Goal: Task Accomplishment & Management: Use online tool/utility

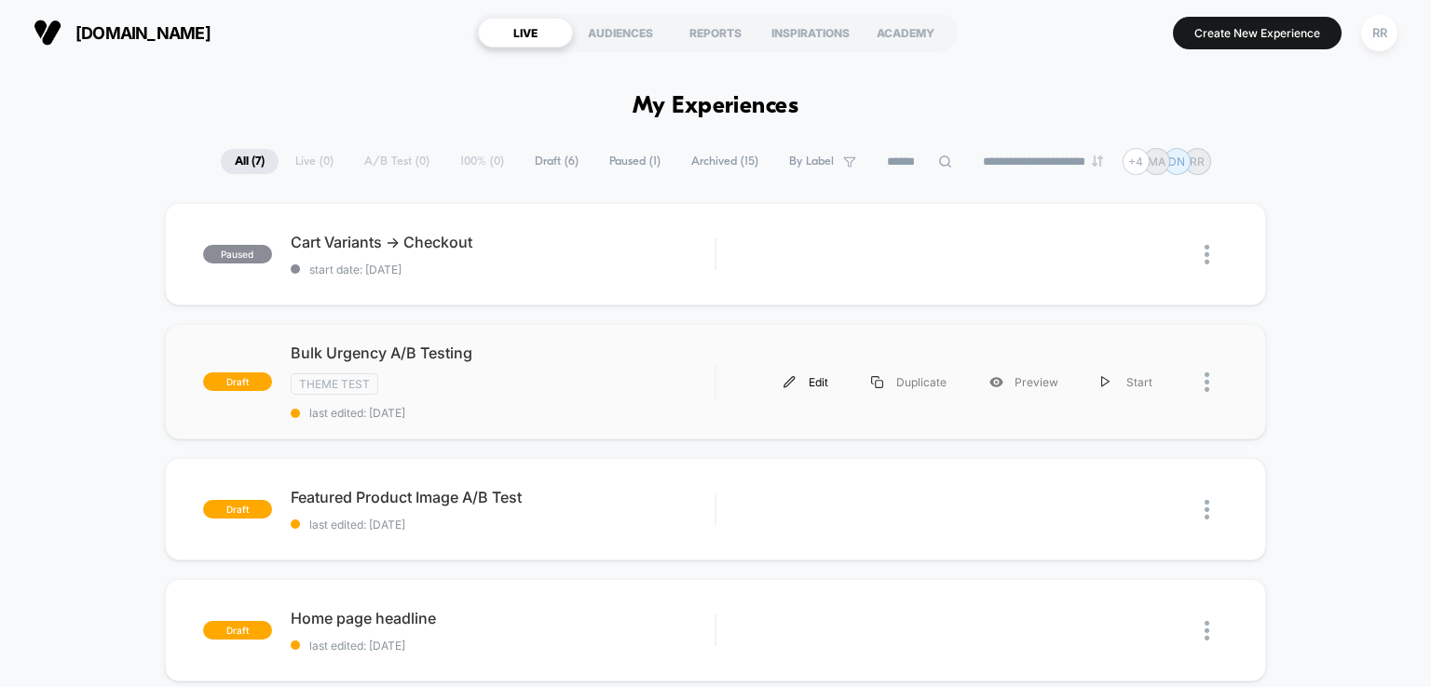
click at [812, 380] on div "Edit" at bounding box center [806, 382] width 88 height 42
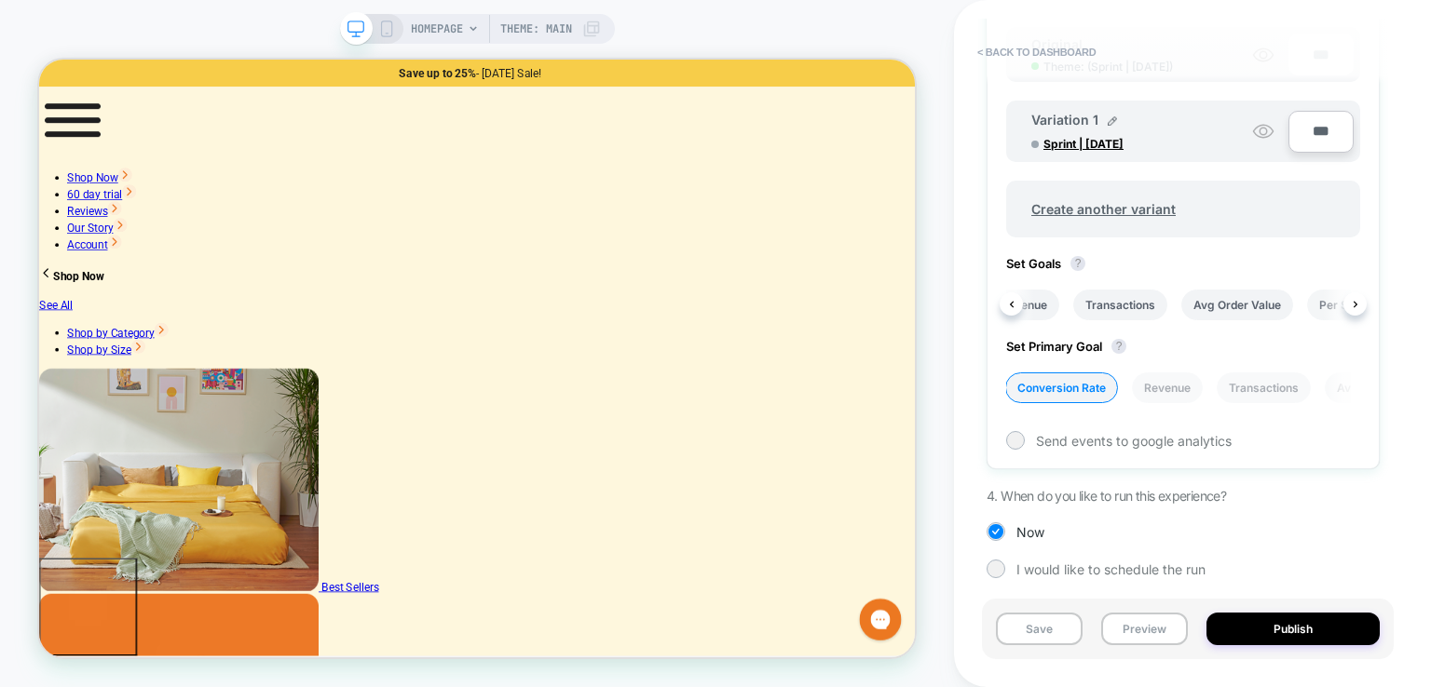
scroll to position [0, 209]
click at [1036, 263] on span "Set Goals ?" at bounding box center [1050, 263] width 88 height 15
click at [1059, 263] on span "Set Goals ?" at bounding box center [1050, 263] width 88 height 15
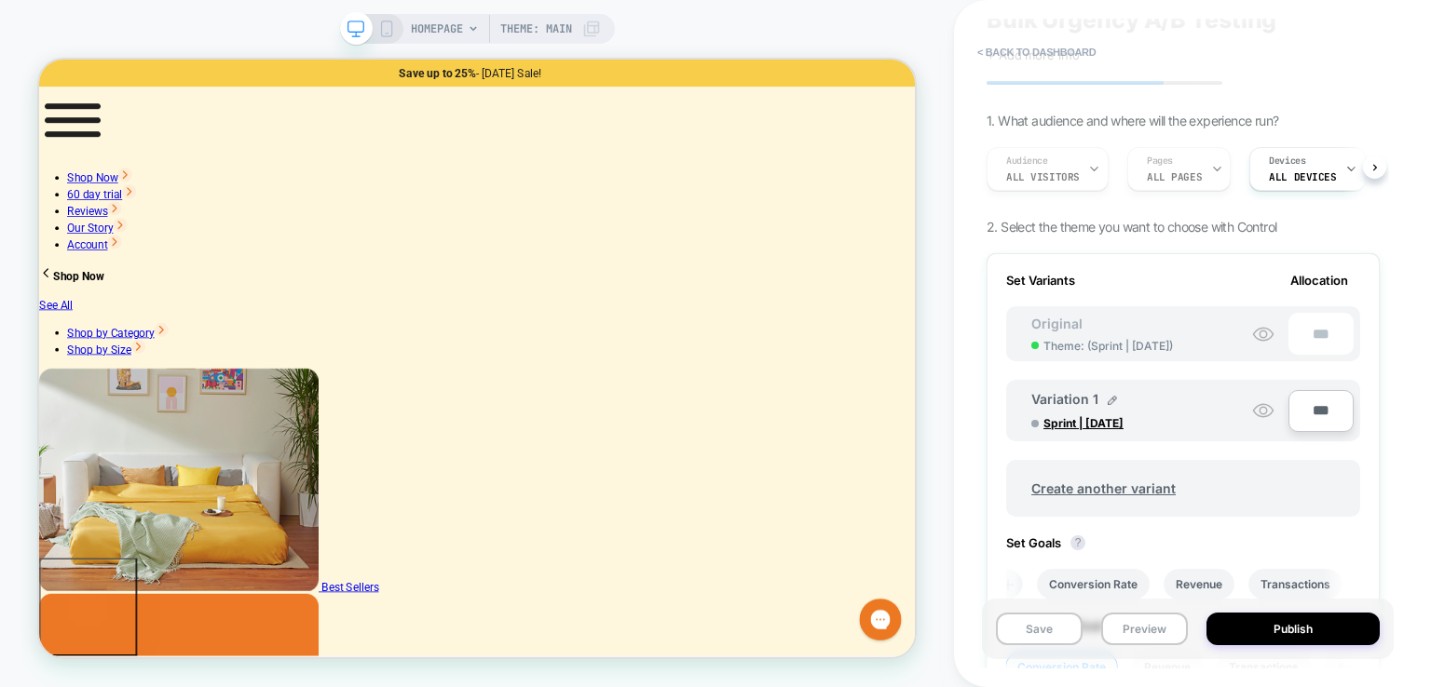
scroll to position [257, 0]
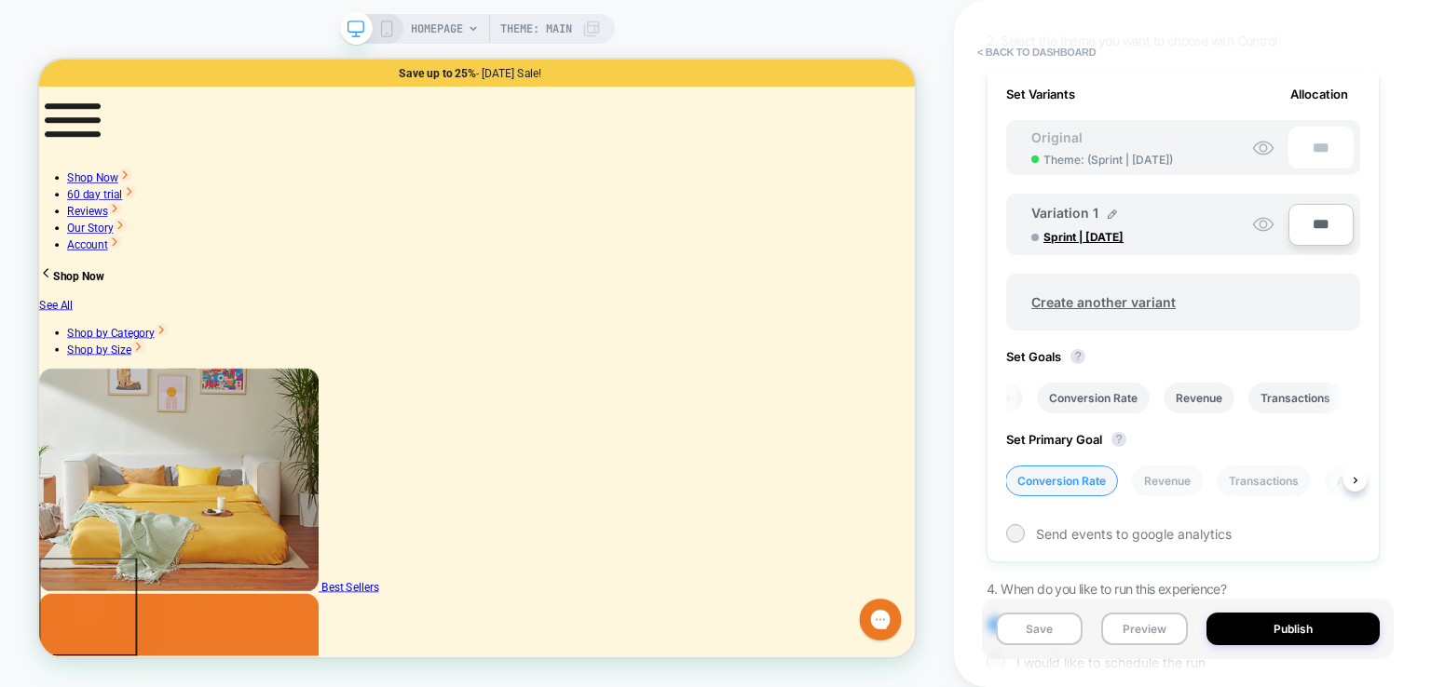
click at [1064, 473] on li "Conversion Rate" at bounding box center [1061, 481] width 113 height 31
click at [1017, 393] on icon at bounding box center [1022, 398] width 19 height 19
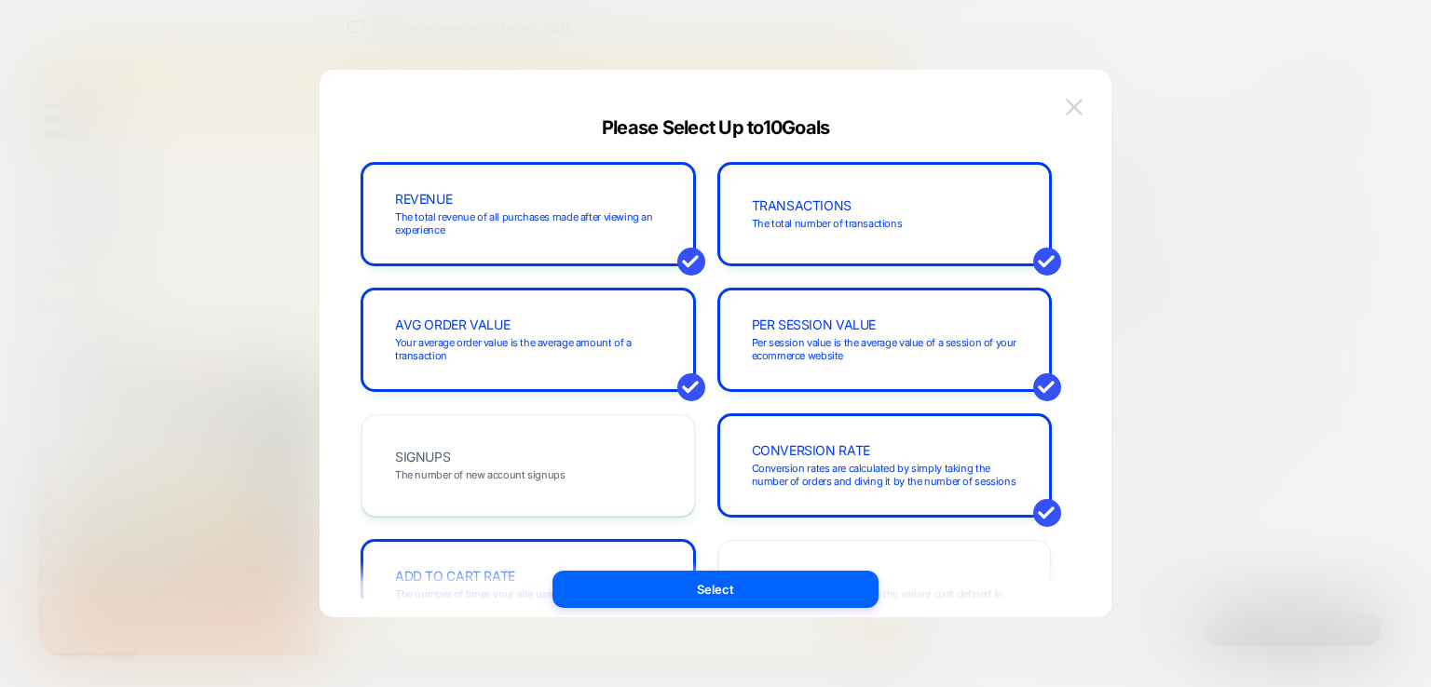
click at [1080, 114] on img at bounding box center [1074, 107] width 17 height 16
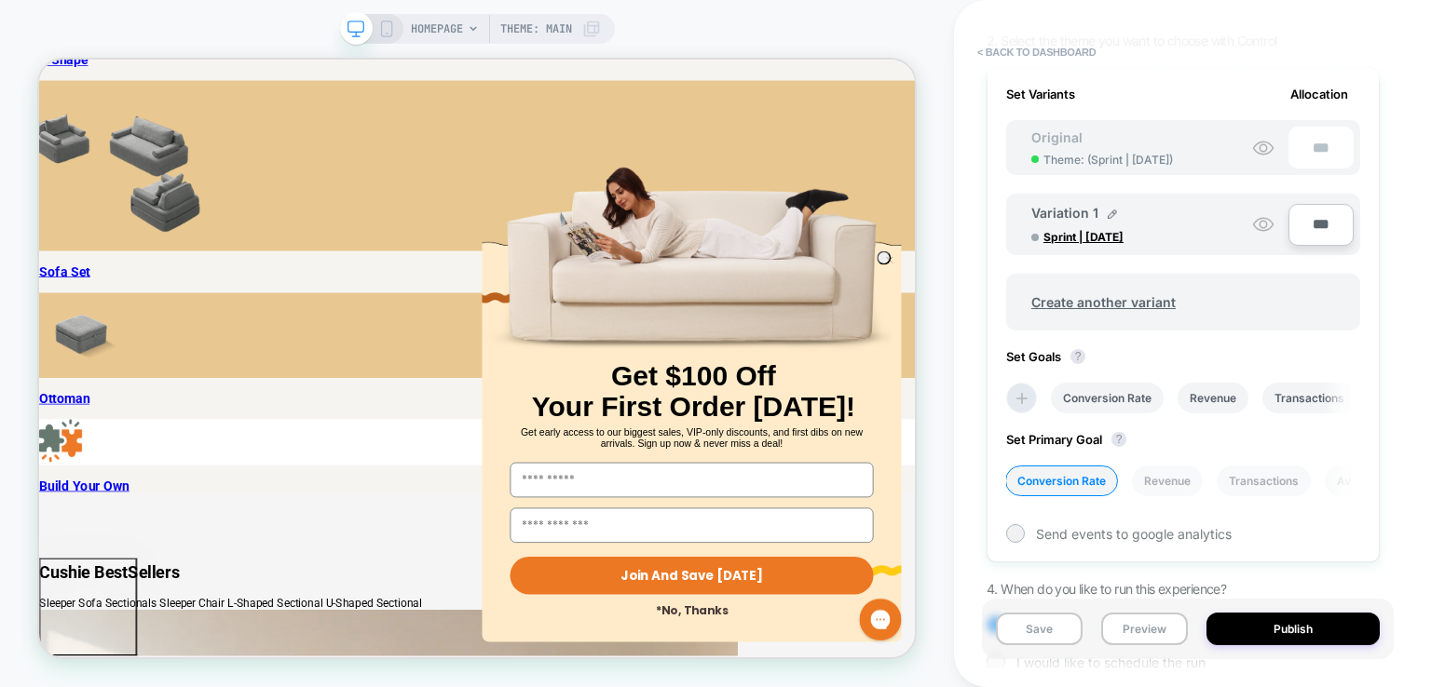
scroll to position [5030, 0]
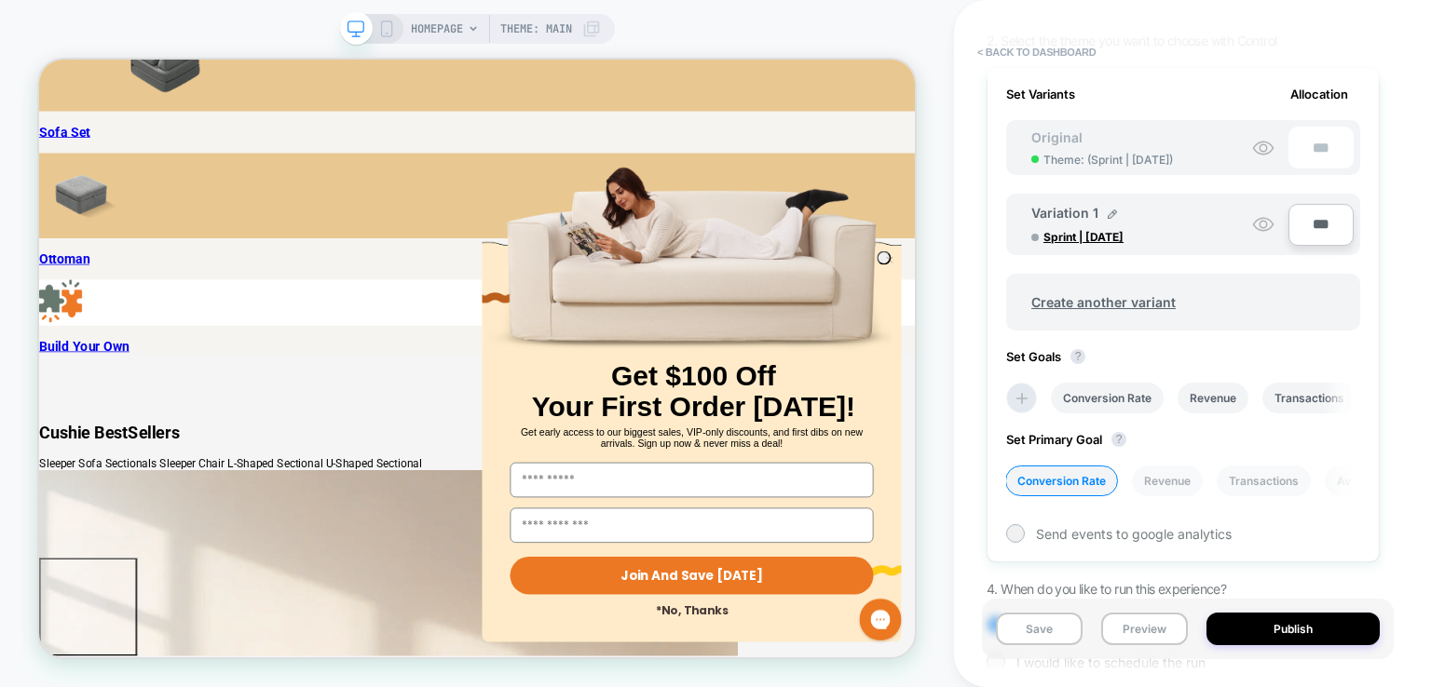
click at [1164, 320] on circle "Close dialog" at bounding box center [1173, 328] width 18 height 18
